Goal: Transaction & Acquisition: Obtain resource

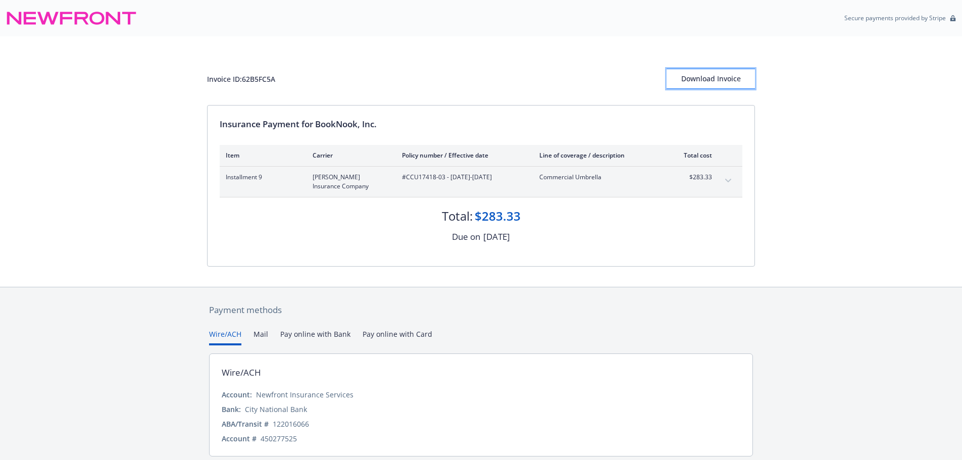
click at [699, 75] on div "Download Invoice" at bounding box center [711, 78] width 88 height 19
click at [698, 76] on div "Download Invoice" at bounding box center [711, 78] width 88 height 19
